Goal: Transaction & Acquisition: Purchase product/service

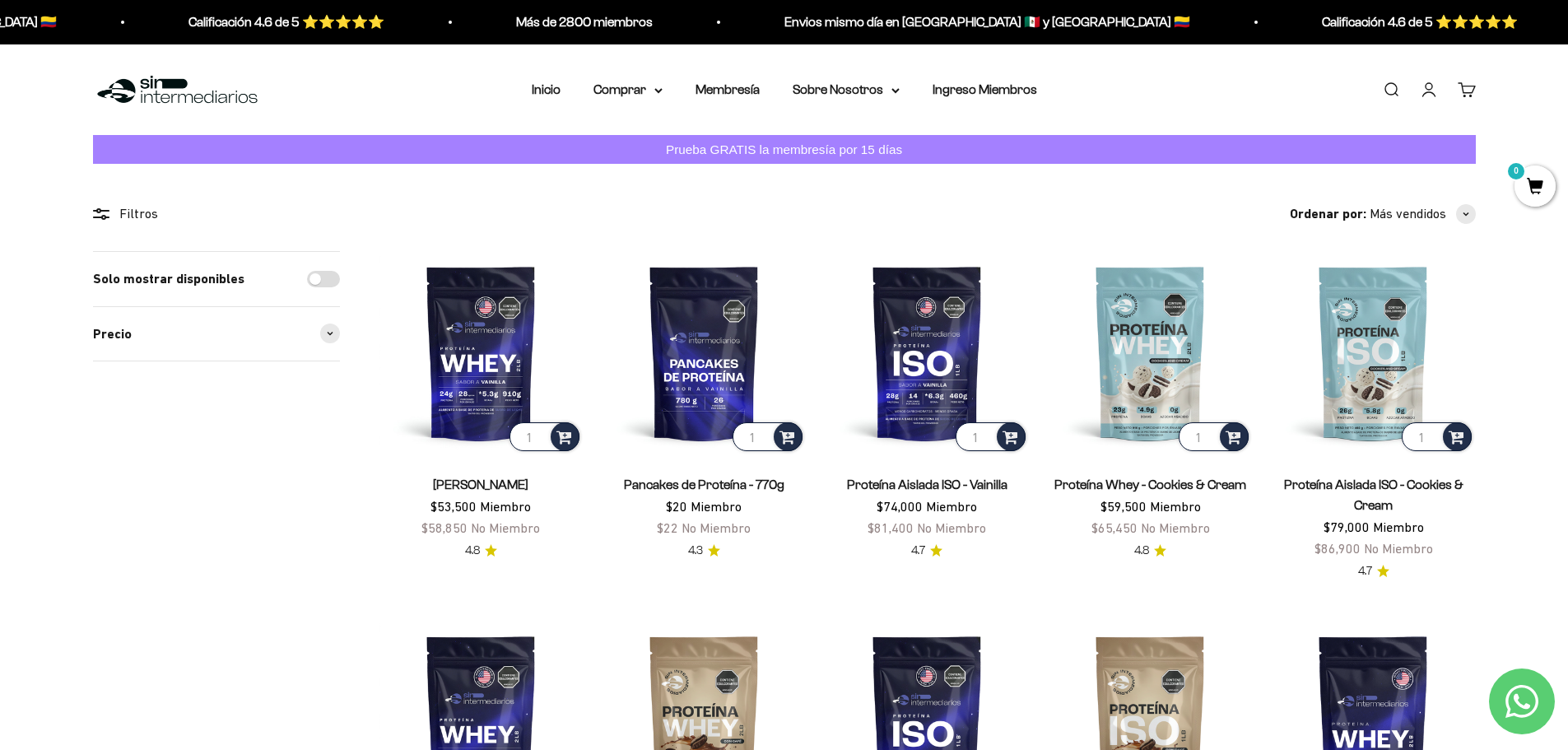
click at [1390, 91] on link "Buscar" at bounding box center [1391, 90] width 18 height 18
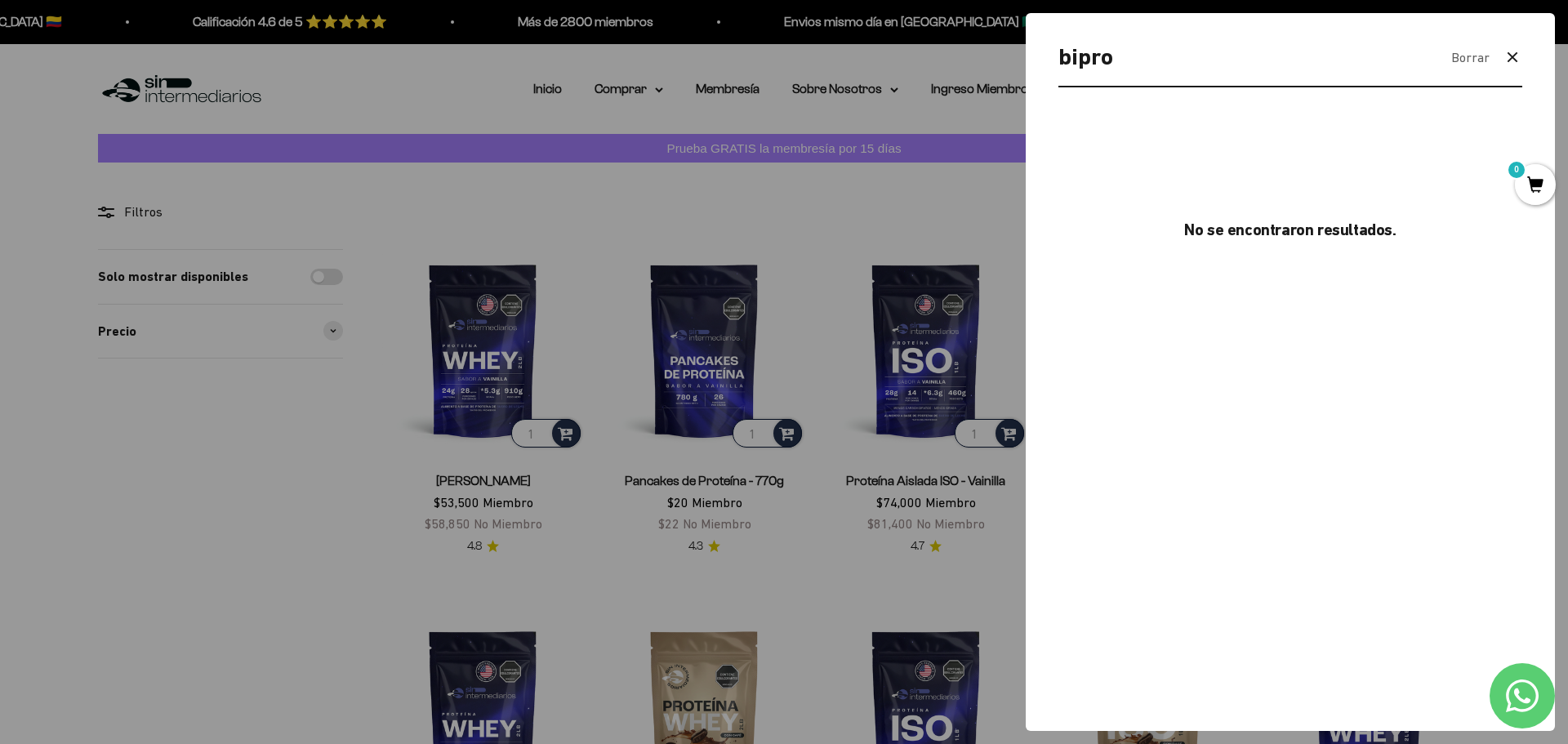
type input "bipro"
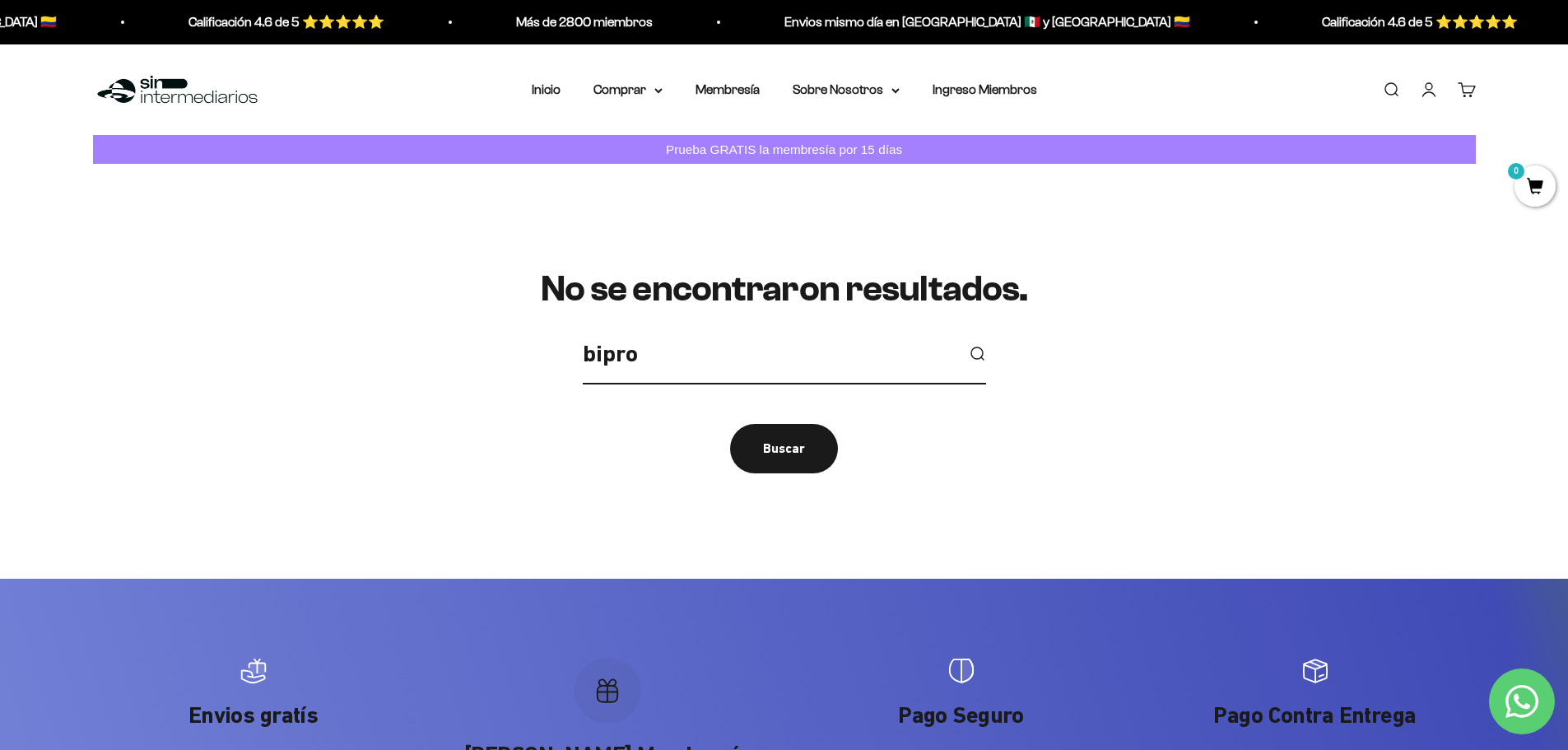
click at [983, 348] on icon "submit" at bounding box center [977, 354] width 18 height 18
click at [725, 363] on input "bipro" at bounding box center [768, 355] width 372 height 37
type input "c"
type input "isolate"
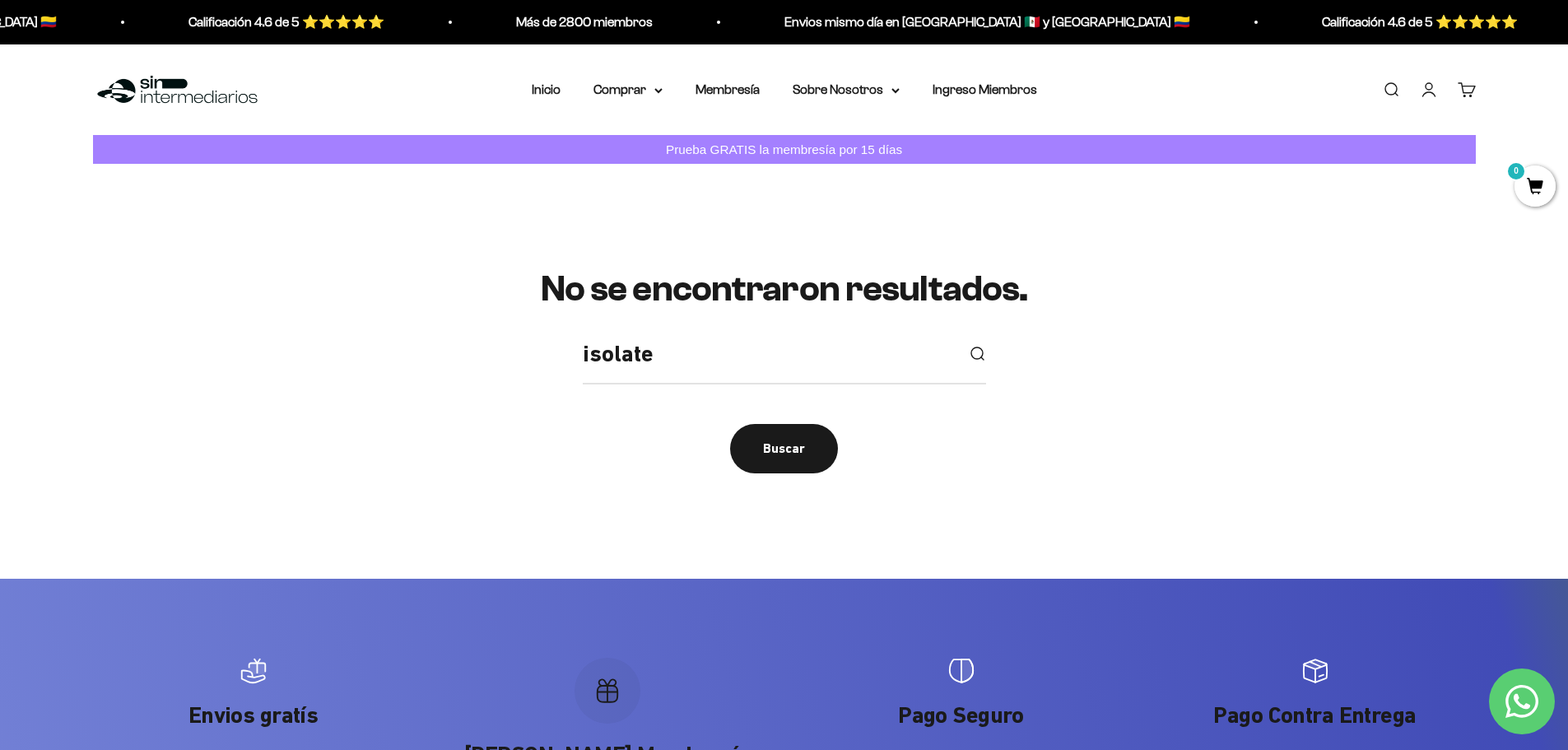
click at [968, 345] on button "submit" at bounding box center [977, 354] width 18 height 18
click at [753, 439] on button "Buscar" at bounding box center [784, 448] width 108 height 49
click at [648, 87] on summary "Comprar" at bounding box center [628, 90] width 70 height 21
click at [734, 143] on icon at bounding box center [736, 141] width 6 height 9
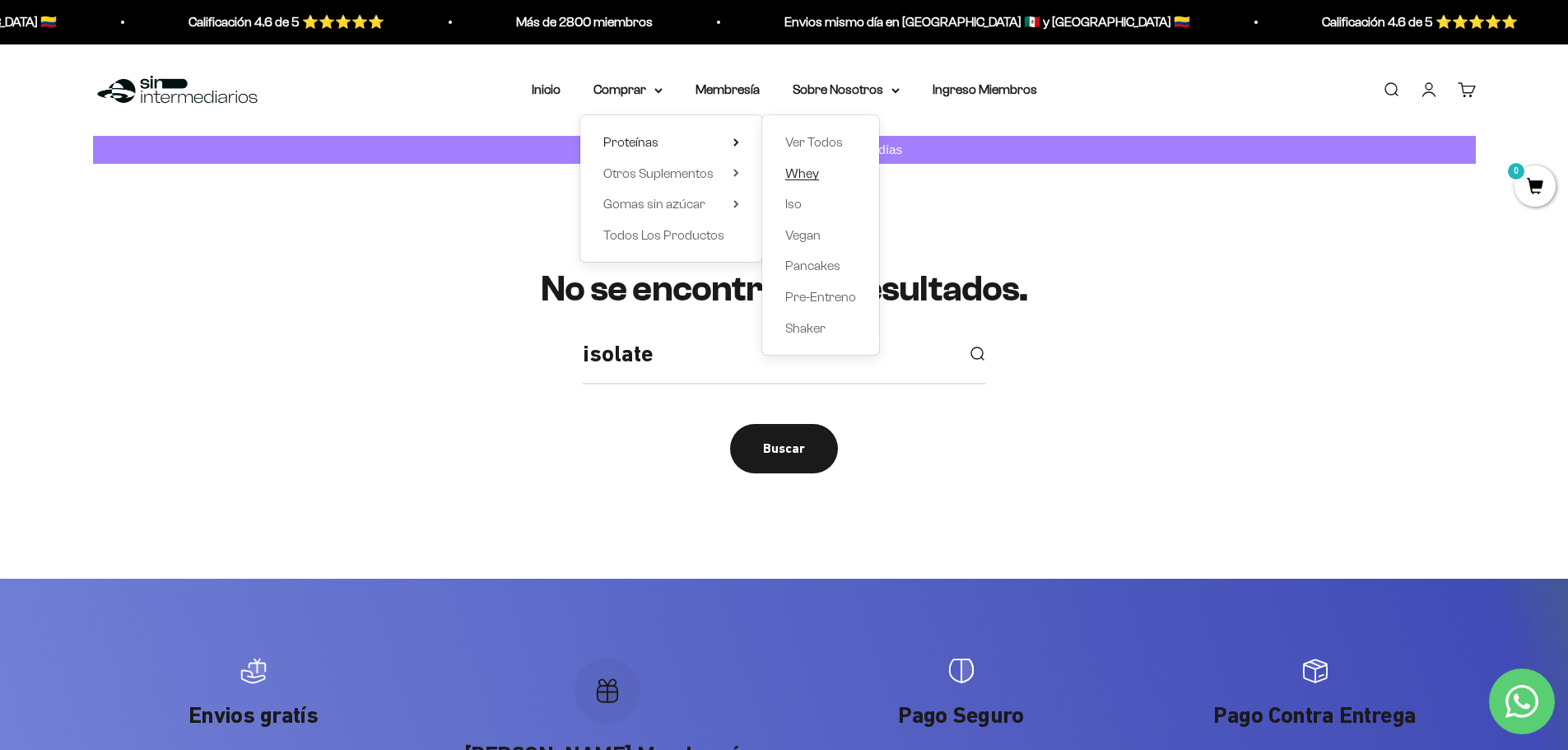
click at [794, 177] on span "Whey" at bounding box center [802, 172] width 34 height 14
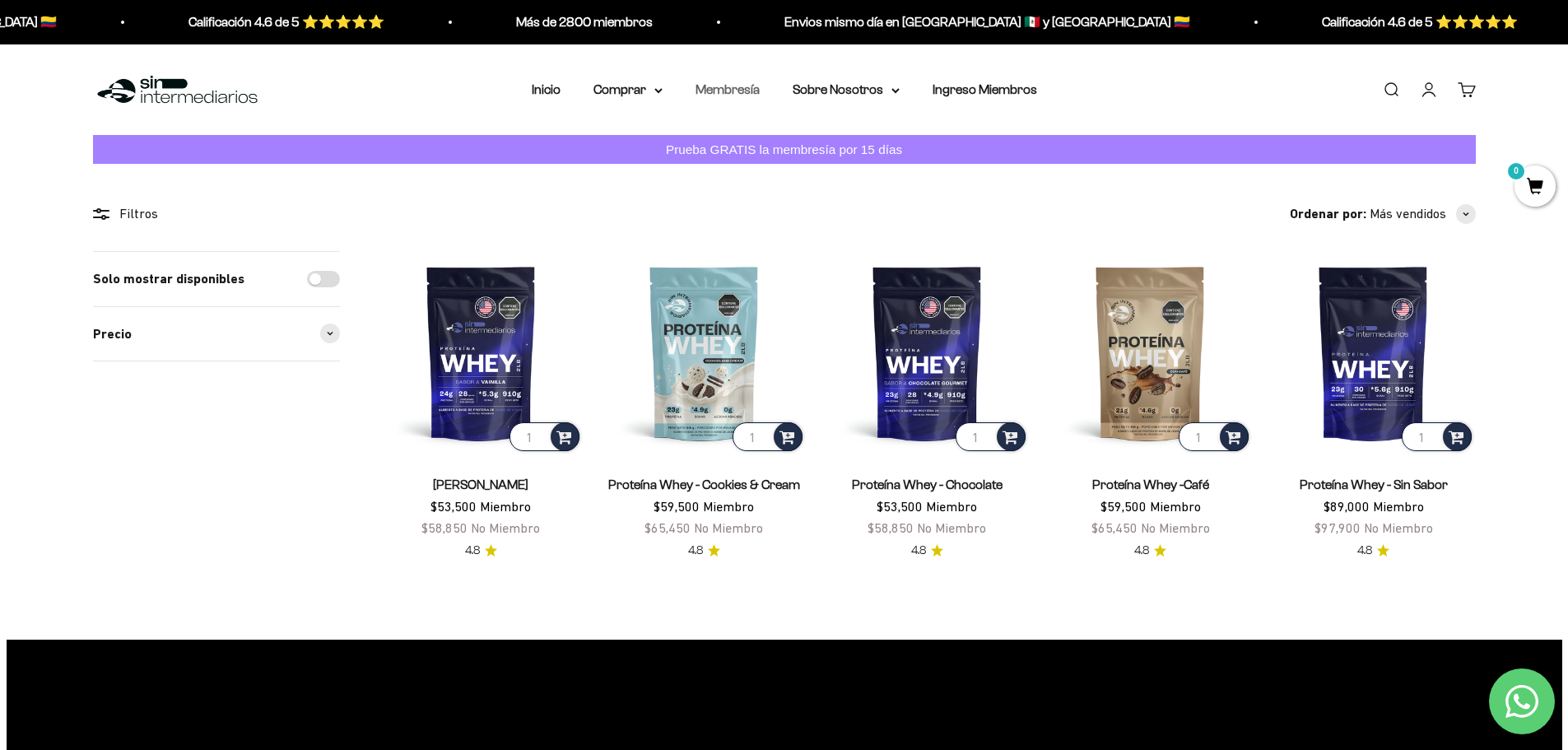
click at [746, 95] on link "Membresía" at bounding box center [727, 89] width 64 height 14
